Goal: Transaction & Acquisition: Purchase product/service

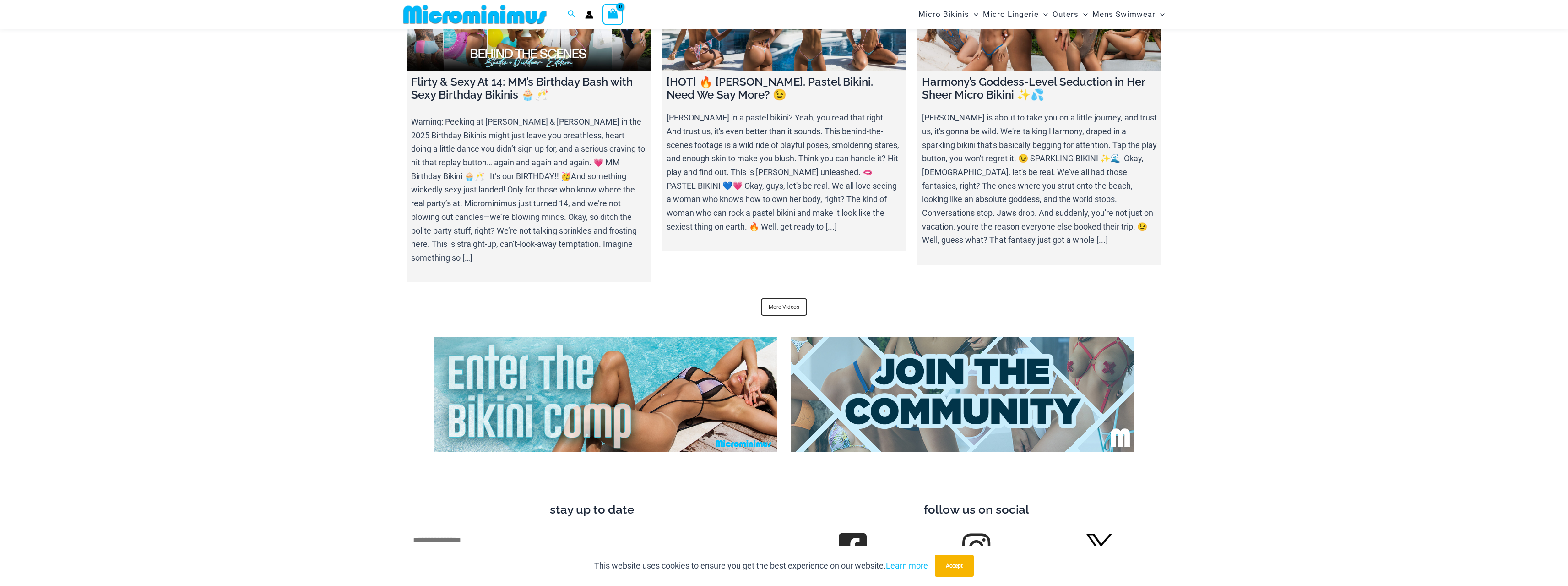
scroll to position [3701, 0]
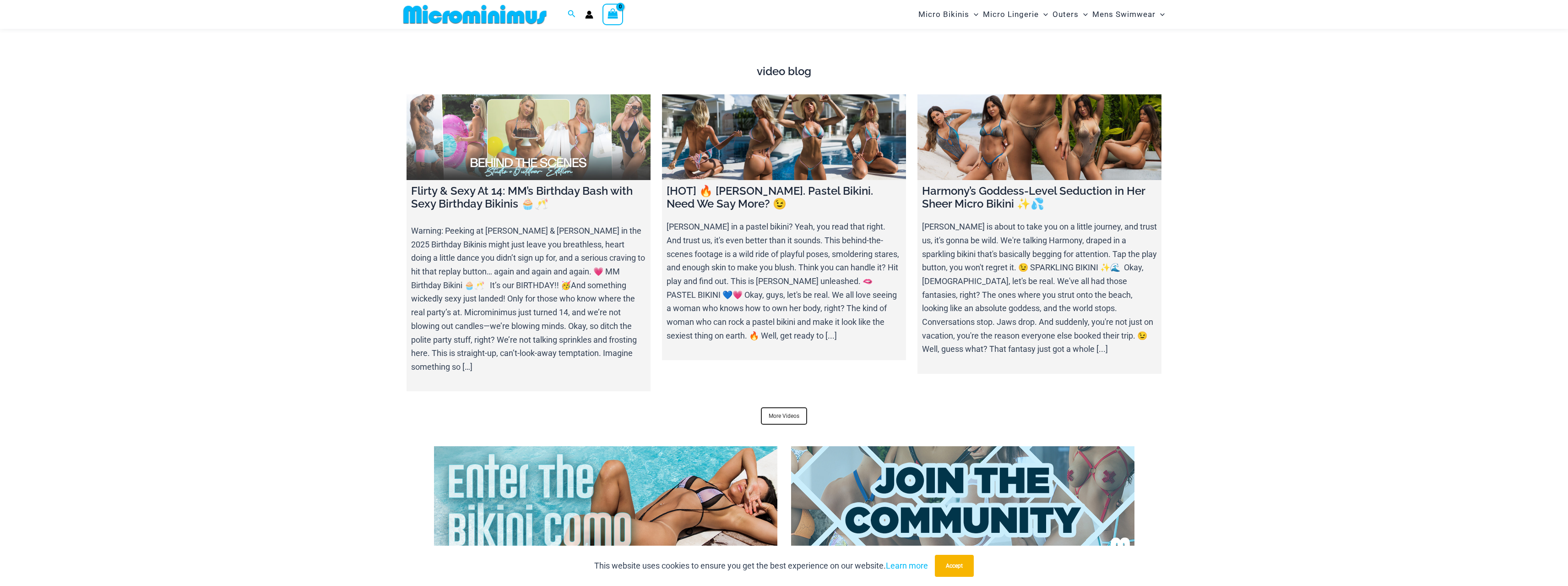
click at [575, 126] on link at bounding box center [529, 137] width 244 height 85
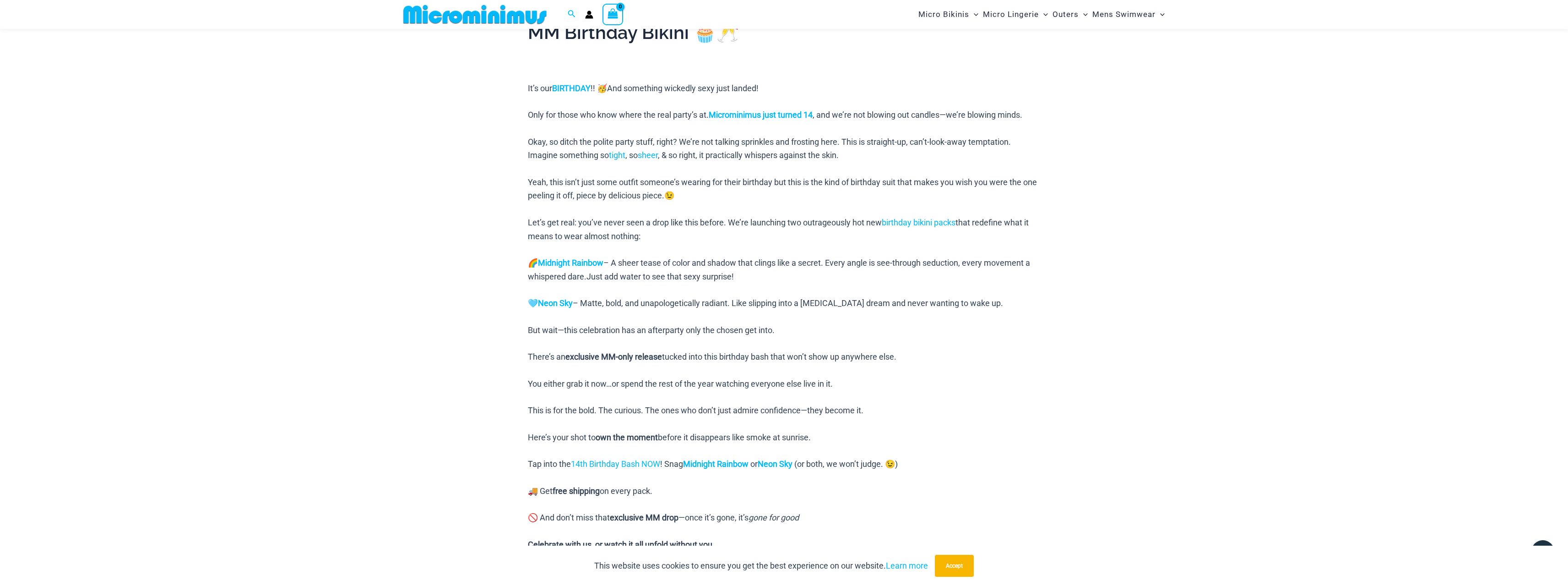
scroll to position [449, 0]
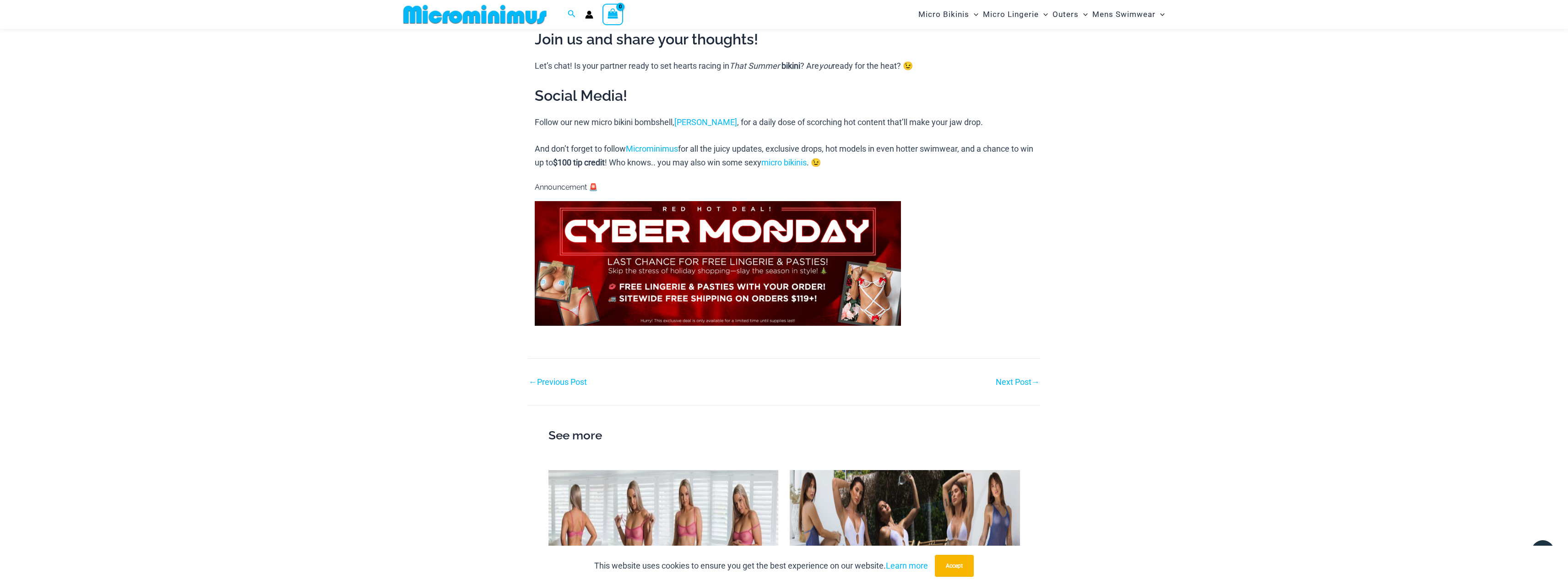
scroll to position [816, 0]
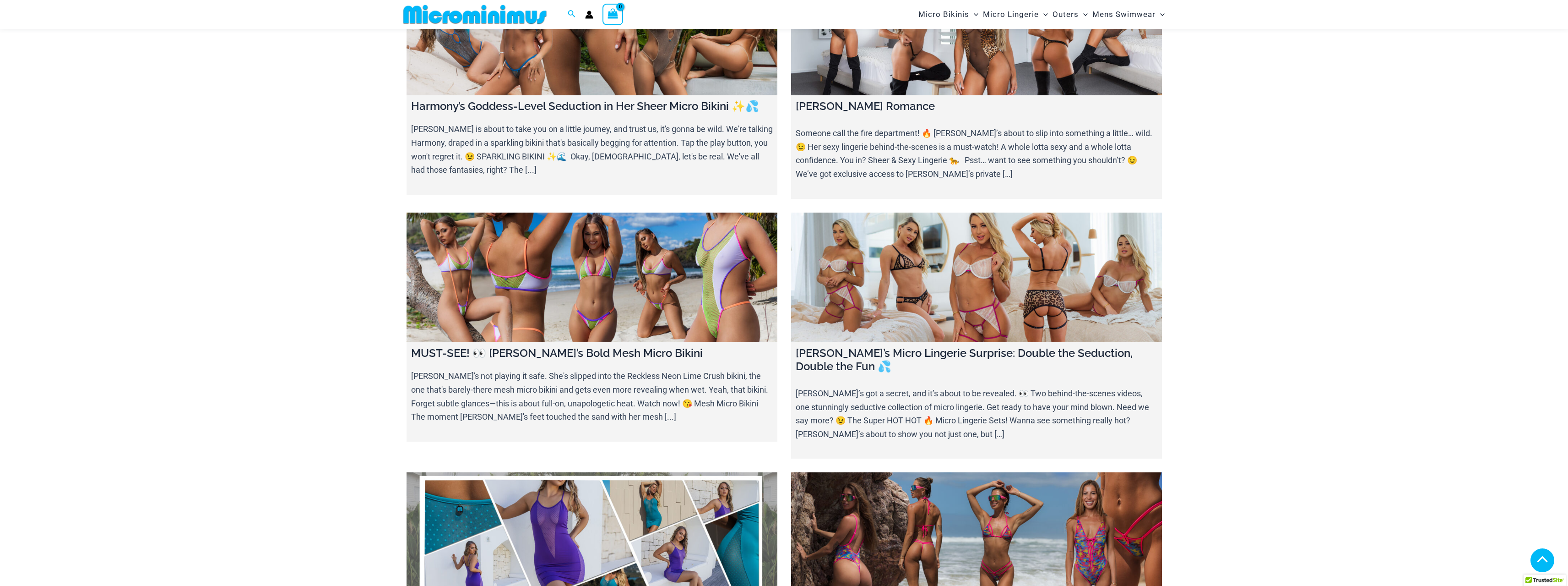
scroll to position [541, 0]
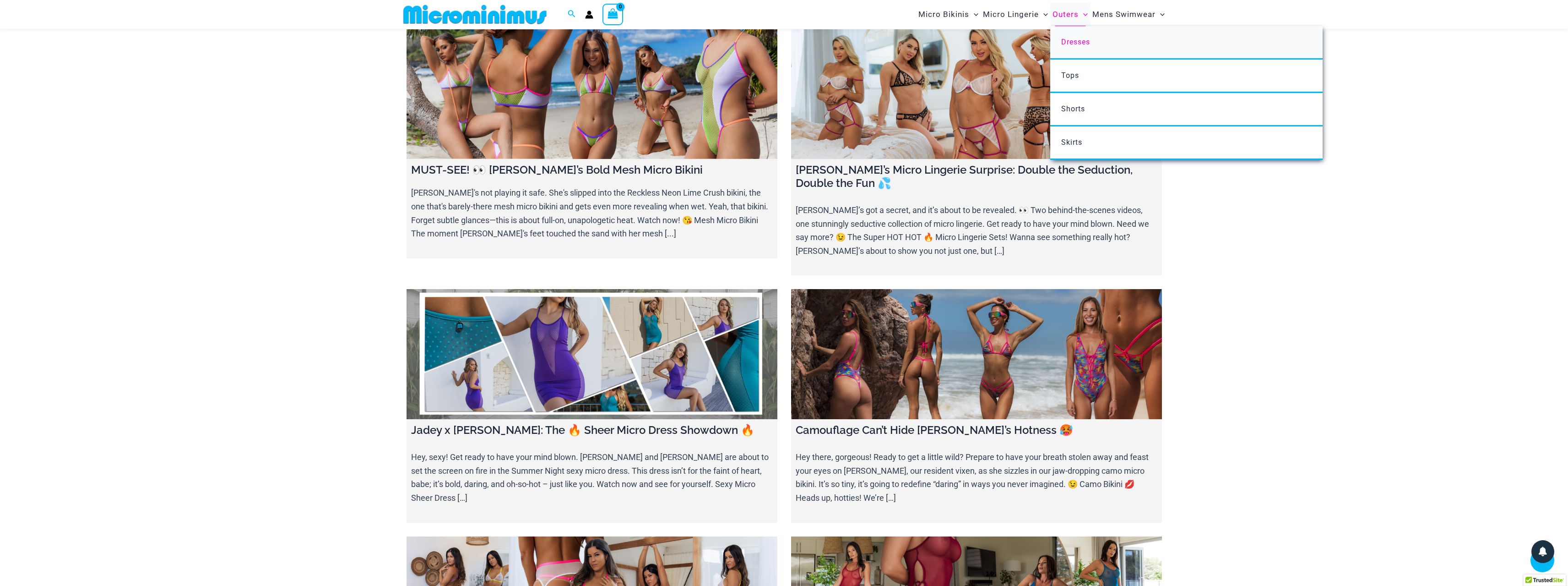
click at [1078, 40] on span "Dresses" at bounding box center [1075, 42] width 29 height 9
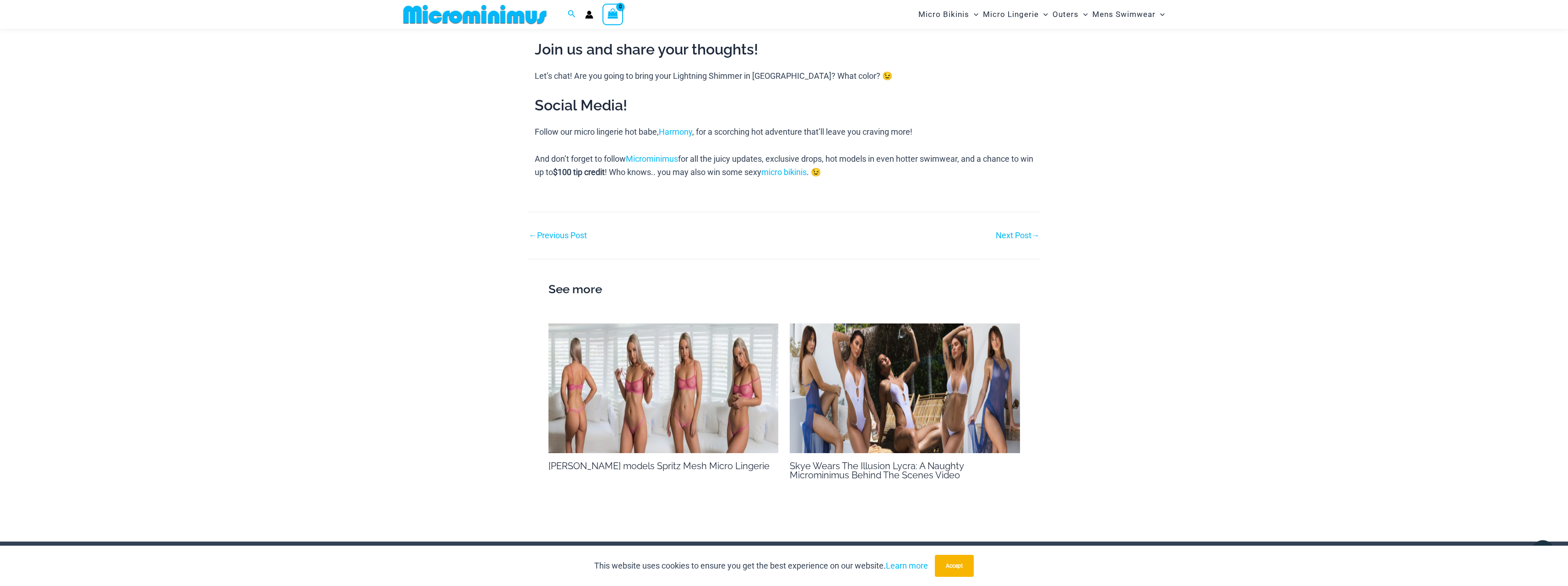
scroll to position [1228, 0]
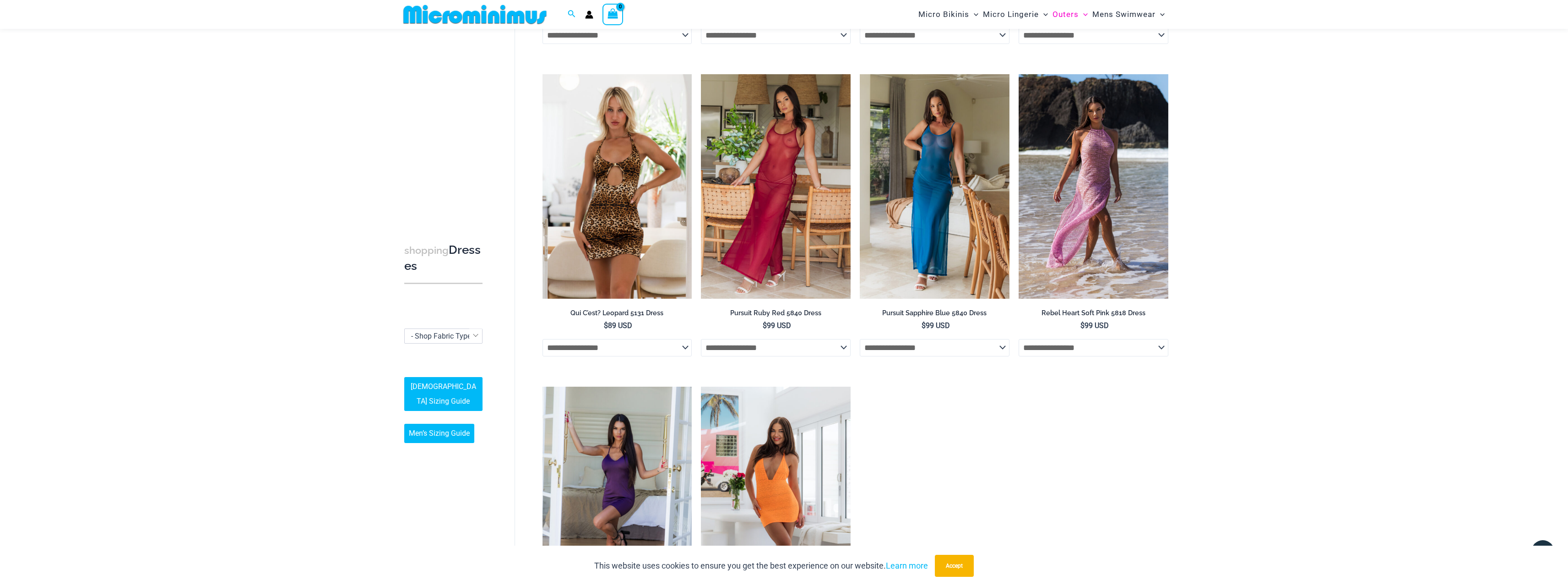
scroll to position [337, 0]
